Goal: Entertainment & Leisure: Consume media (video, audio)

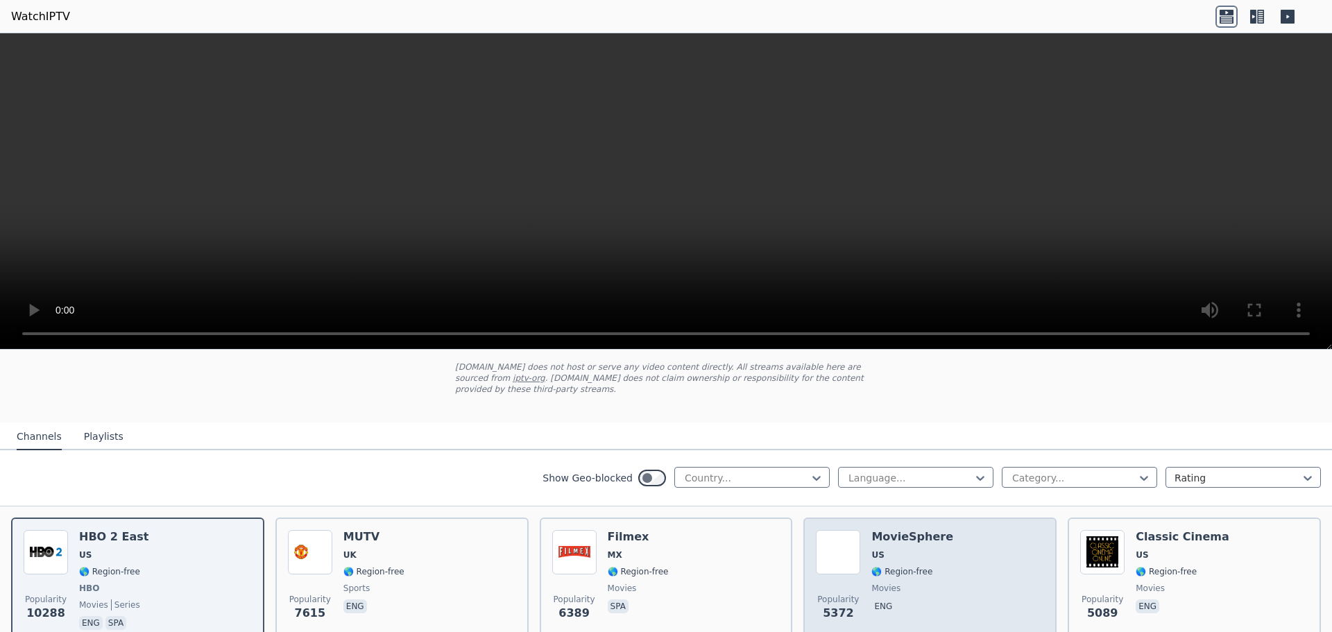
scroll to position [139, 0]
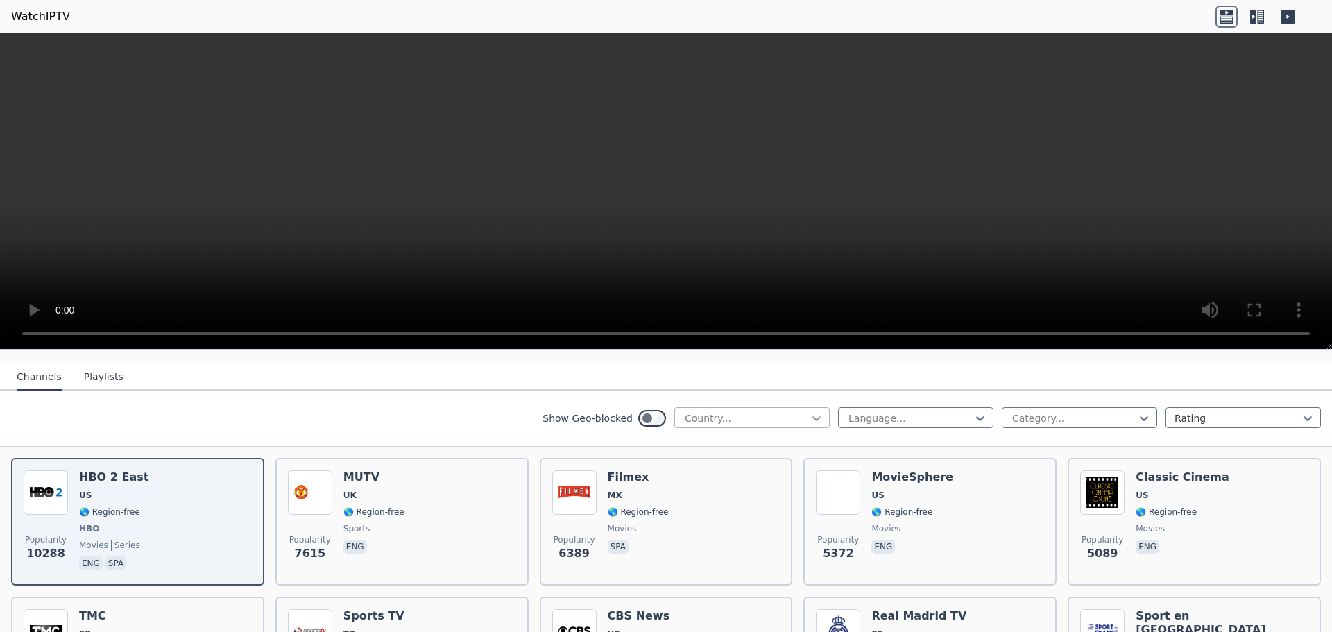
click at [809, 411] on icon at bounding box center [816, 418] width 14 height 14
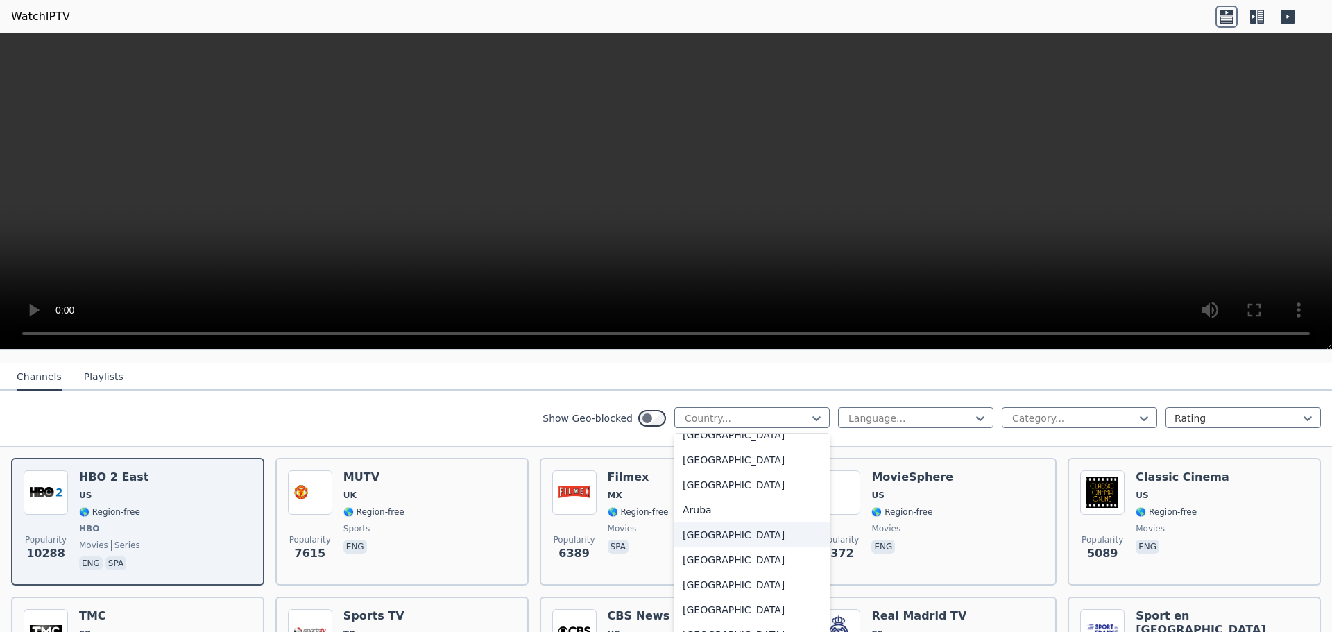
click at [727, 522] on div "[GEOGRAPHIC_DATA]" at bounding box center [751, 534] width 155 height 25
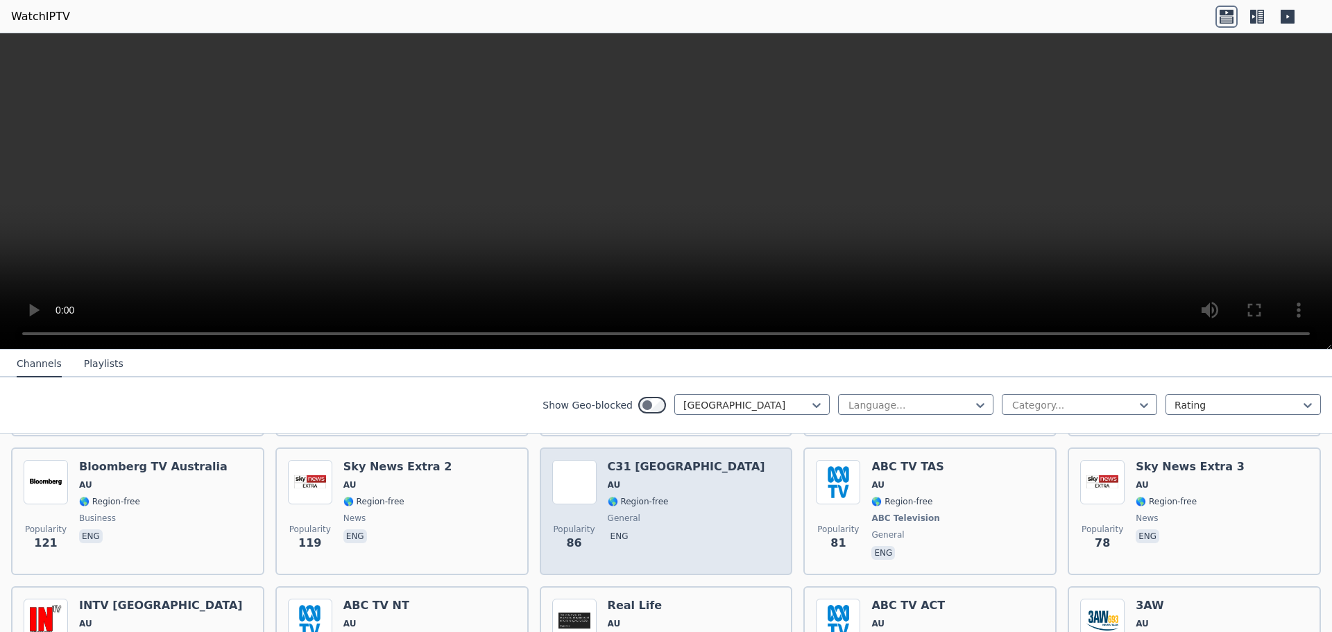
scroll to position [416, 0]
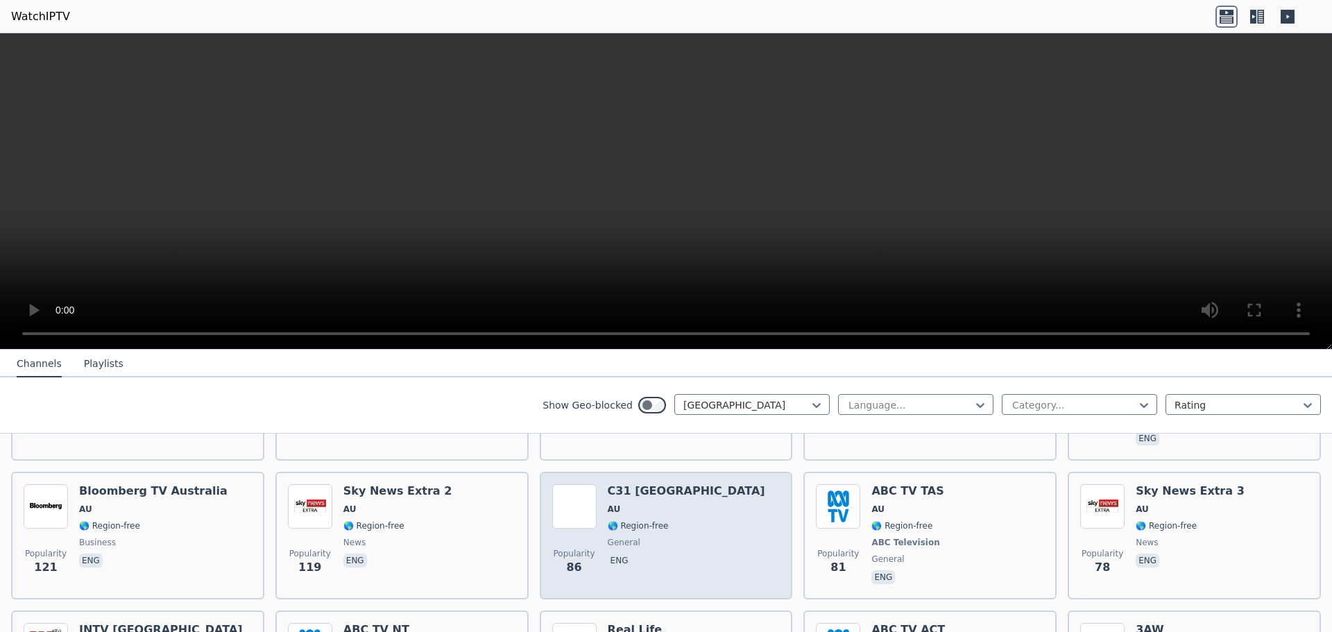
click at [643, 484] on h6 "C31 [GEOGRAPHIC_DATA]" at bounding box center [686, 491] width 157 height 14
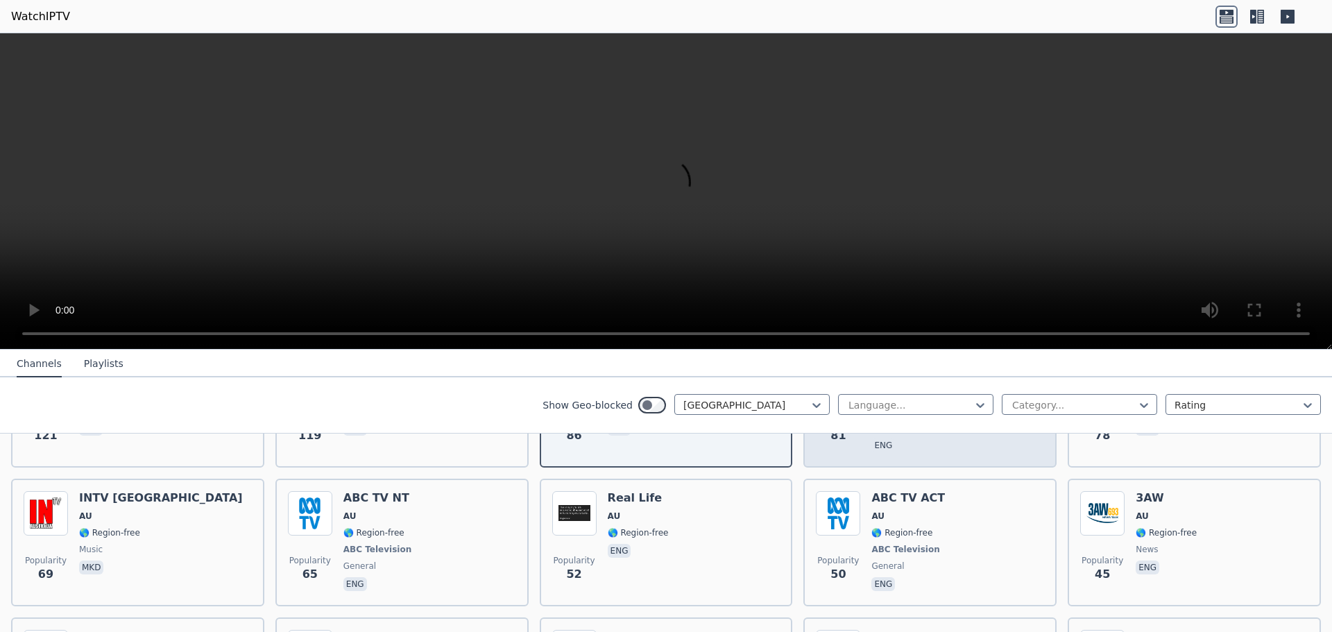
scroll to position [555, 0]
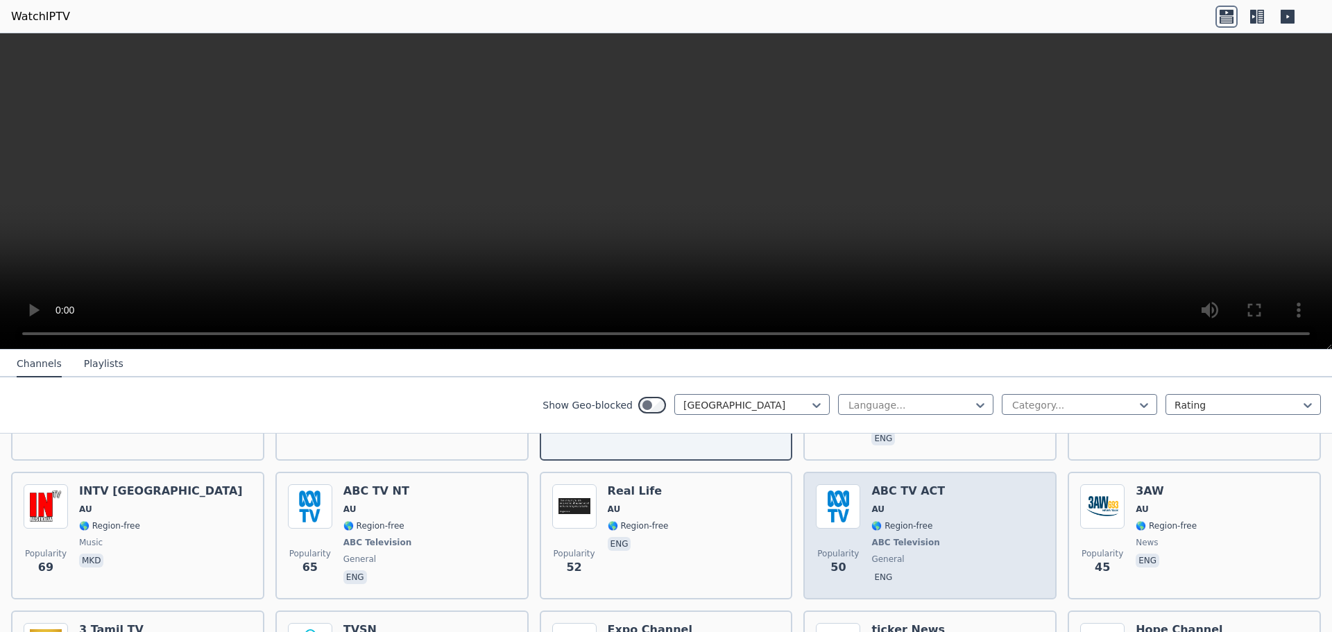
click at [905, 491] on div "ABC TV ACT AU 🌎 Region-free ABC Television general eng" at bounding box center [908, 535] width 74 height 103
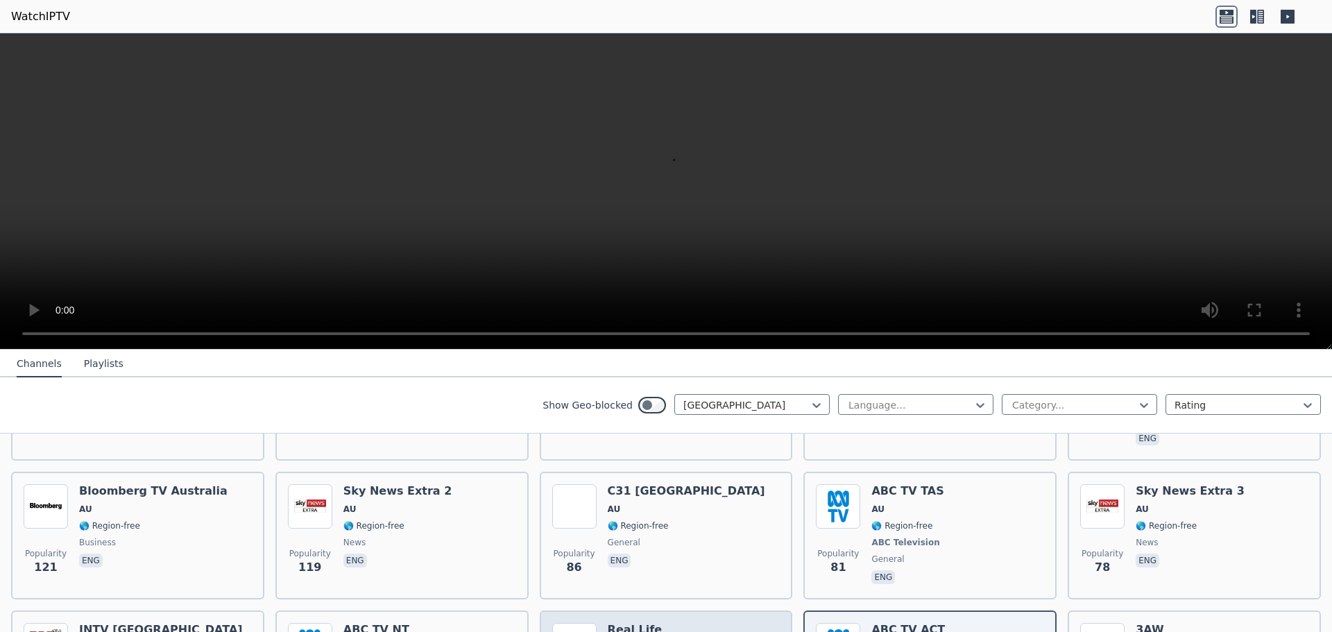
scroll to position [347, 0]
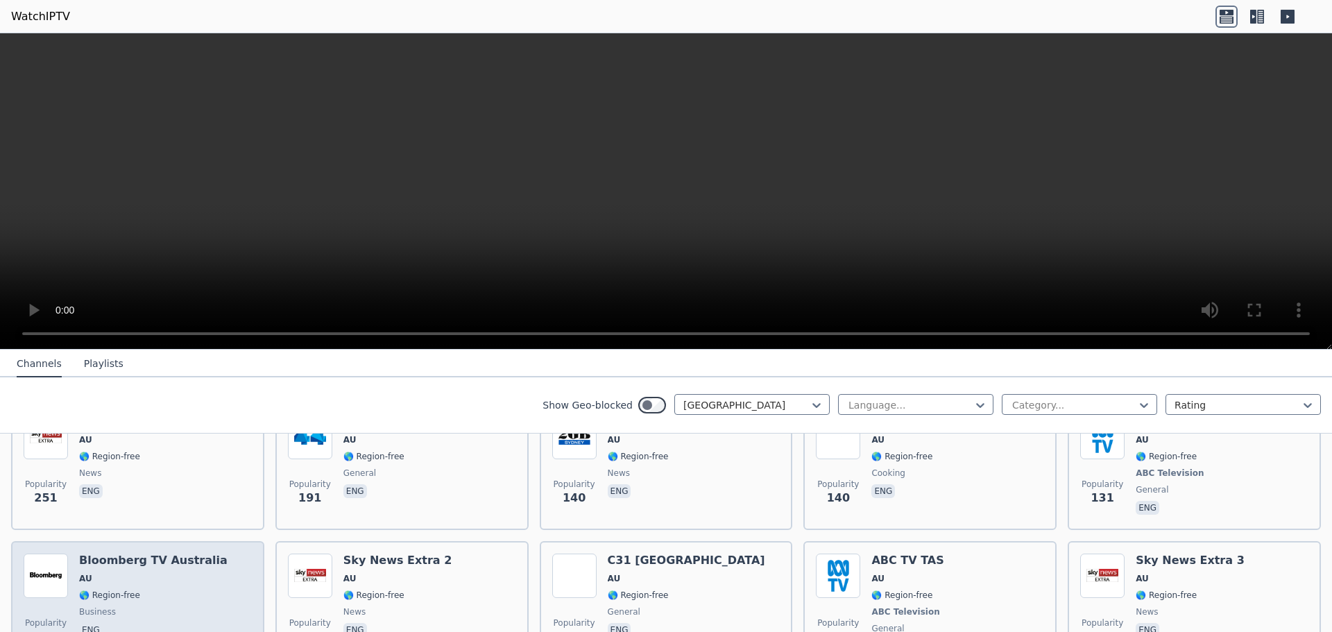
click at [183, 590] on span "🌎 Region-free" at bounding box center [153, 595] width 148 height 11
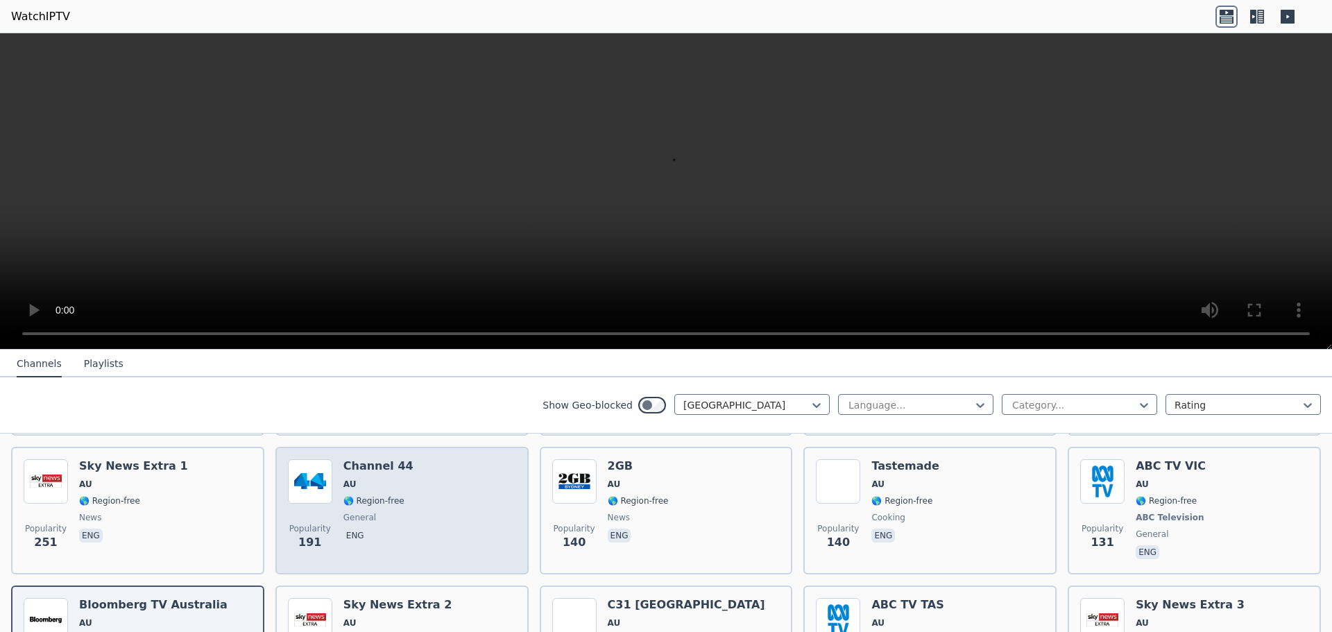
scroll to position [208, 0]
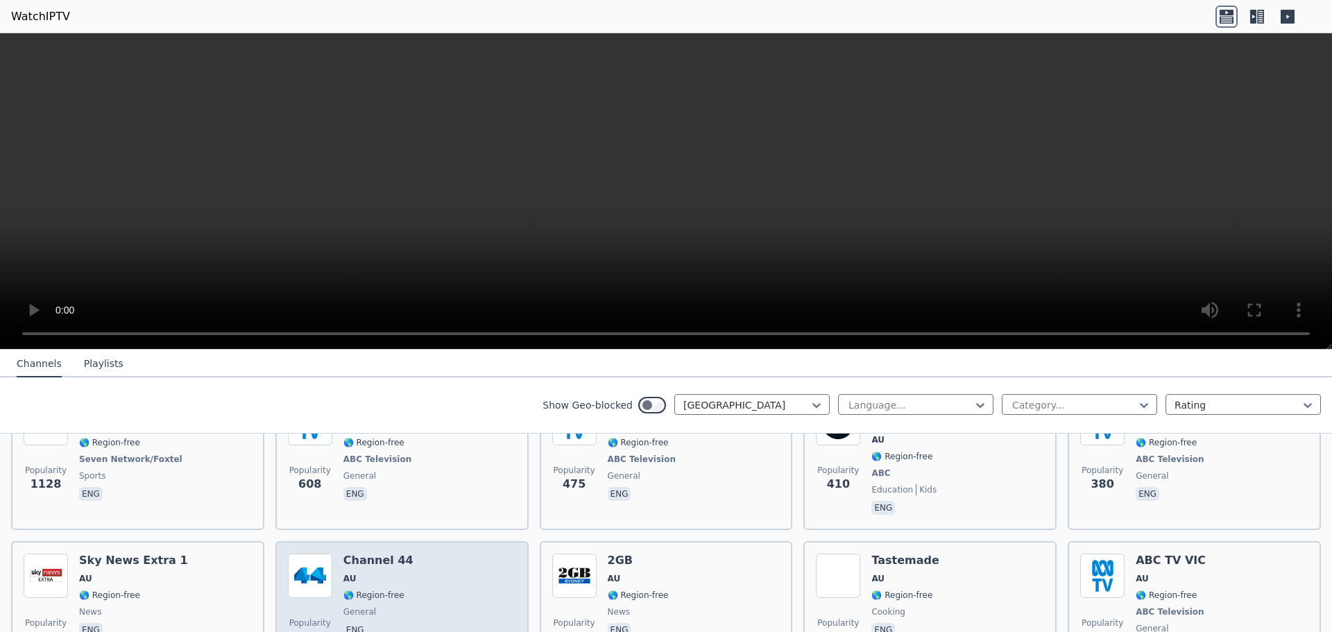
click at [444, 553] on div "Popularity 191 Channel 44 AU 🌎 Region-free general eng" at bounding box center [402, 604] width 228 height 103
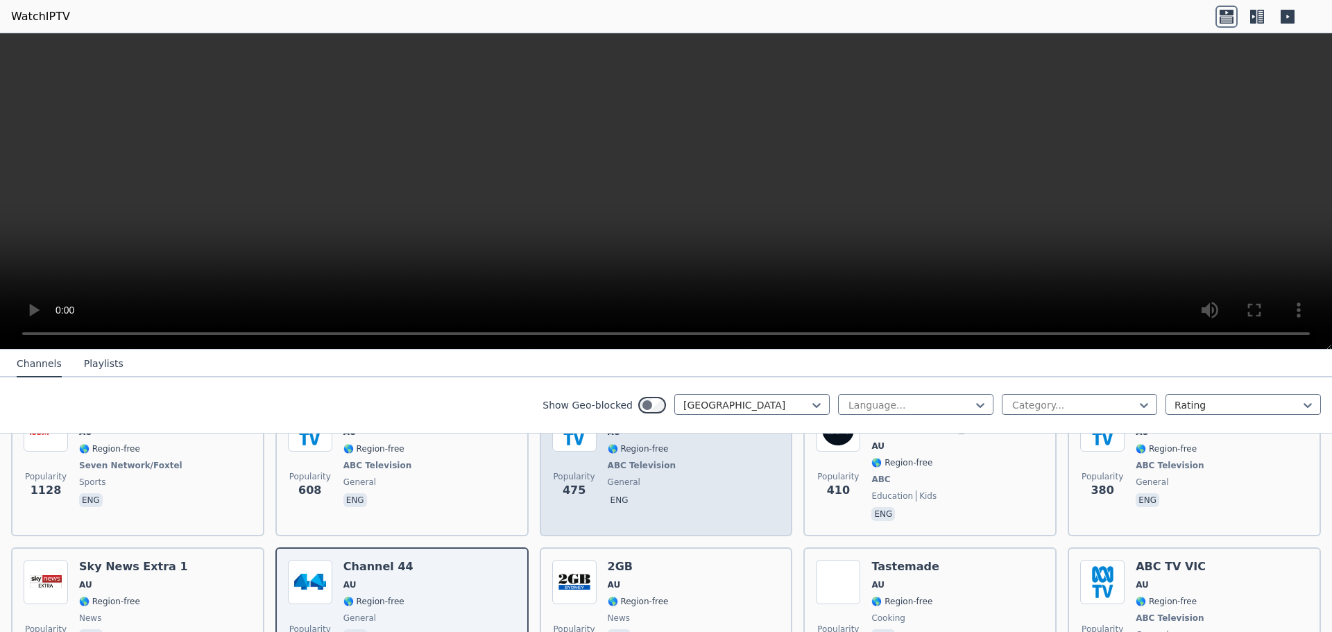
scroll to position [134, 0]
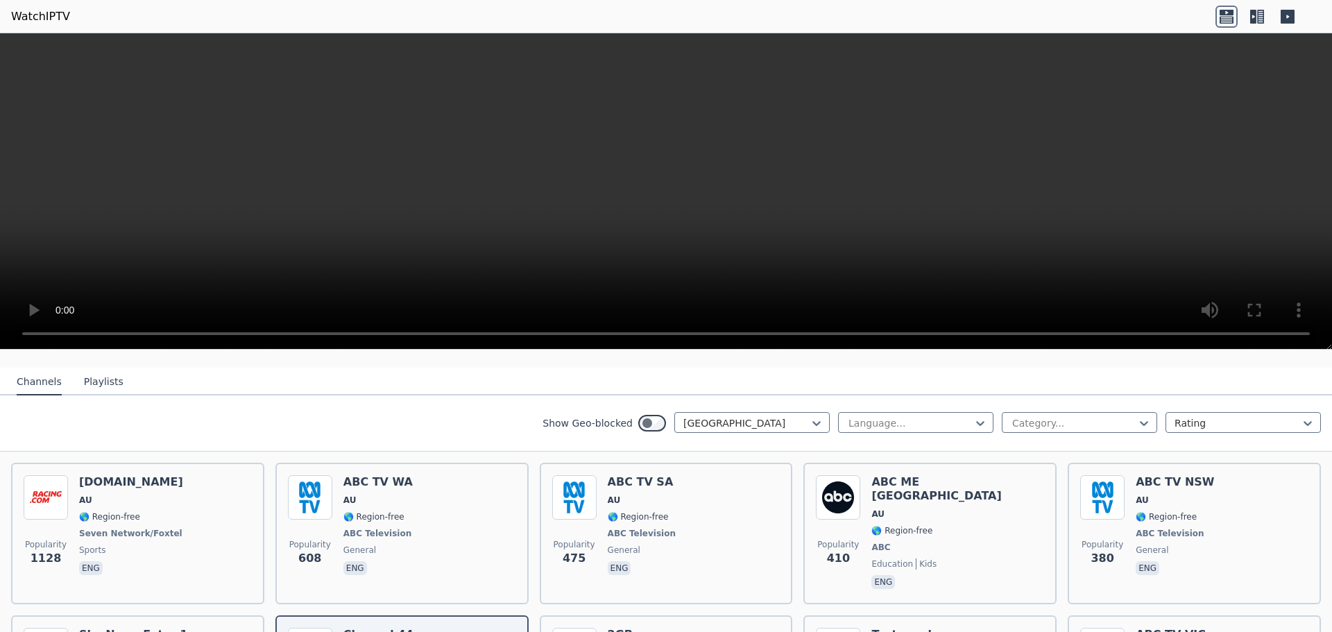
click at [96, 369] on button "Playlists" at bounding box center [104, 382] width 40 height 26
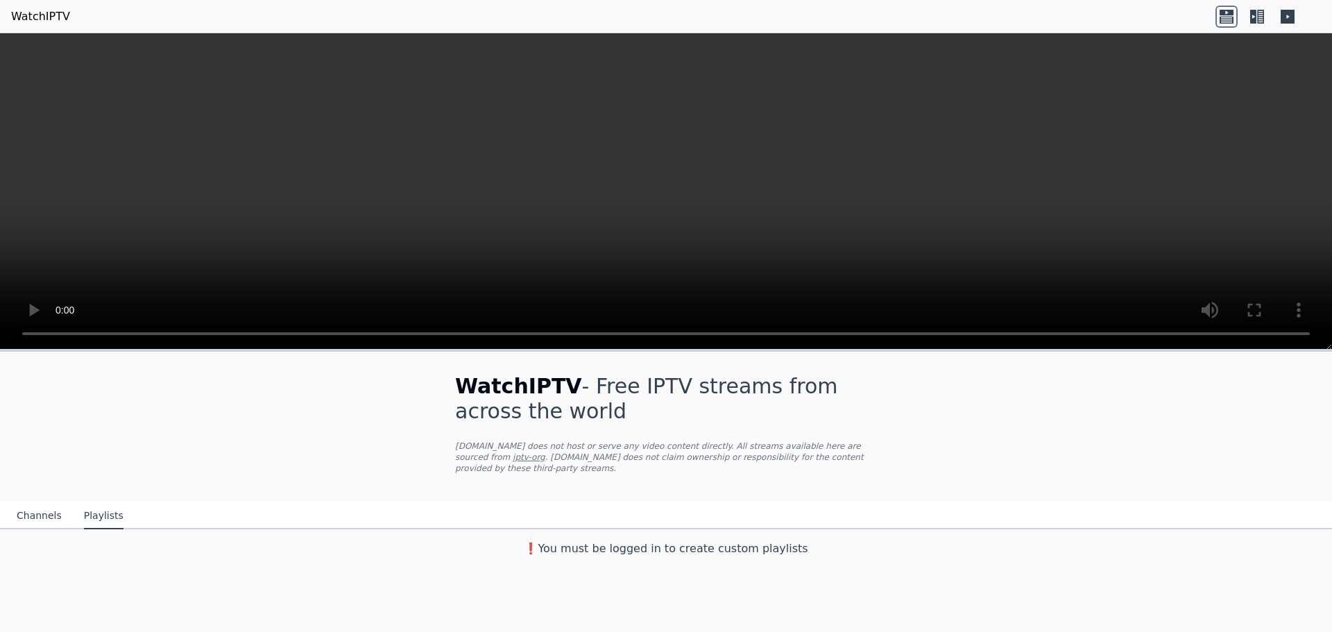
click at [33, 503] on button "Channels" at bounding box center [39, 516] width 45 height 26
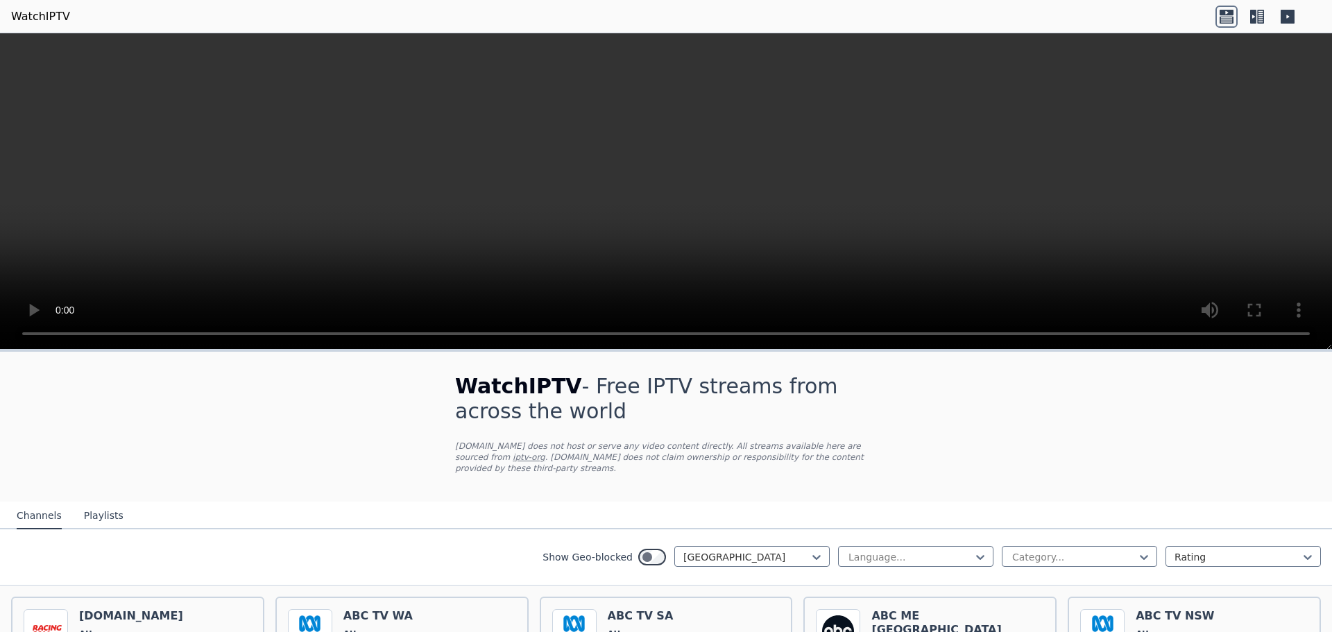
click at [94, 503] on button "Playlists" at bounding box center [104, 516] width 40 height 26
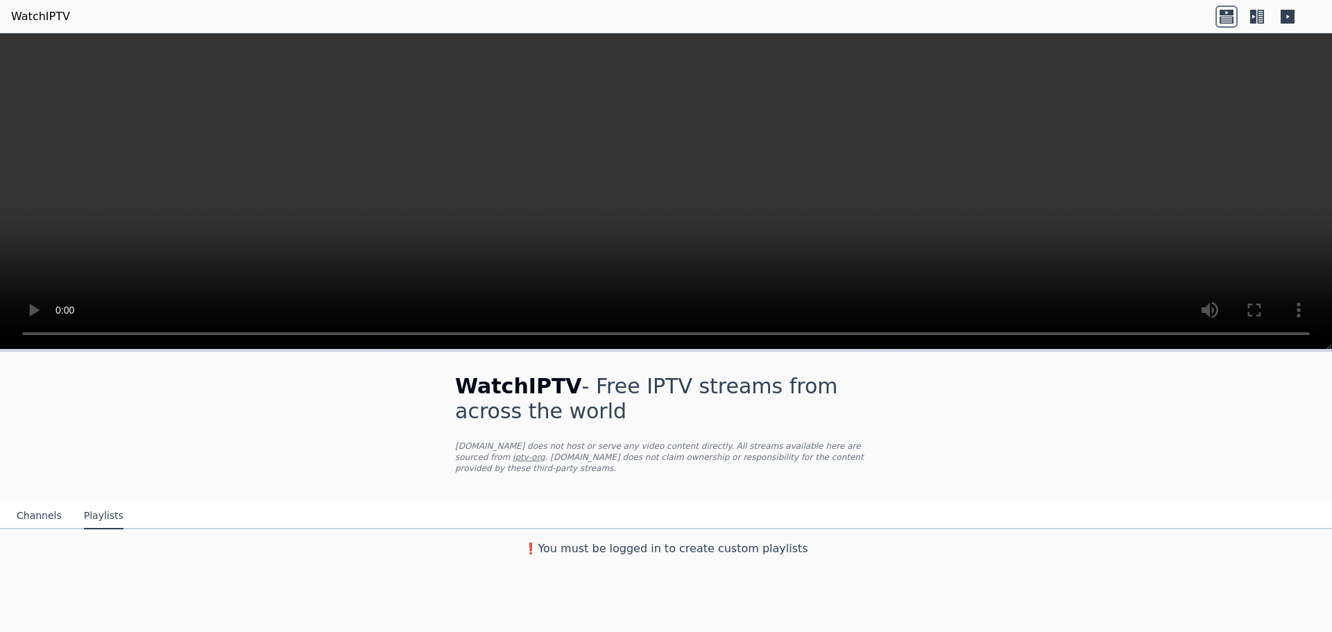
click at [25, 503] on button "Channels" at bounding box center [39, 516] width 45 height 26
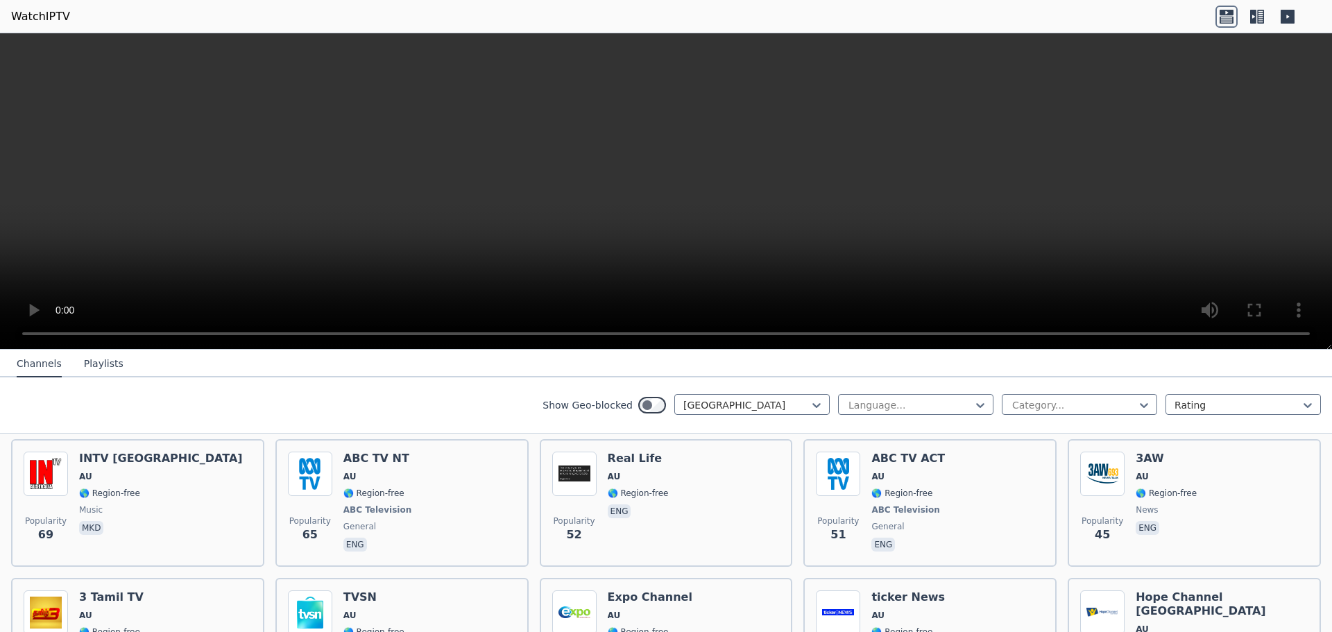
scroll to position [555, 0]
